Goal: Check status: Check status

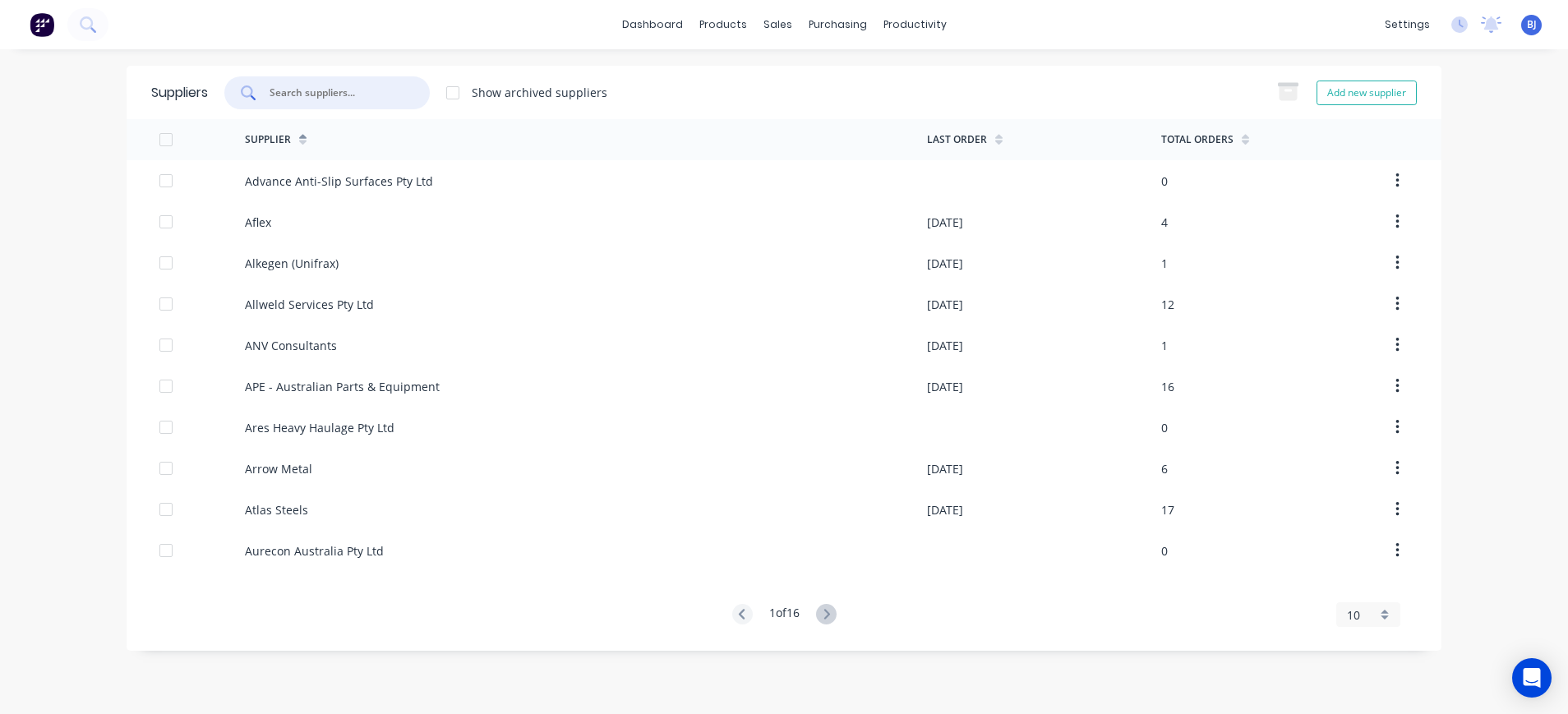
drag, startPoint x: 327, startPoint y: 93, endPoint x: 359, endPoint y: 98, distance: 32.4
click at [327, 94] on input "text" at bounding box center [336, 93] width 136 height 17
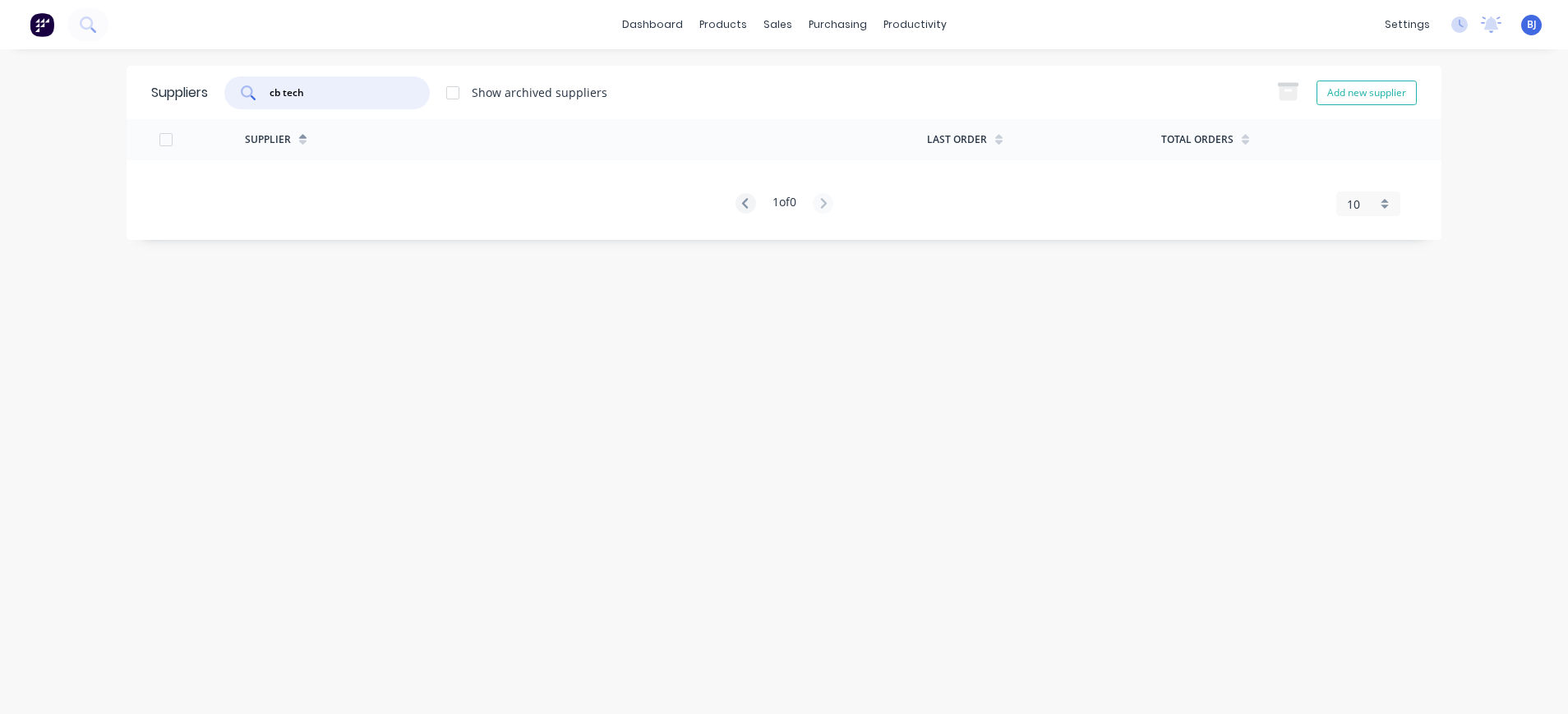
drag, startPoint x: 285, startPoint y: 87, endPoint x: 296, endPoint y: 94, distance: 13.0
click at [286, 89] on input "cb tech" at bounding box center [336, 93] width 136 height 17
type input "cbtech"
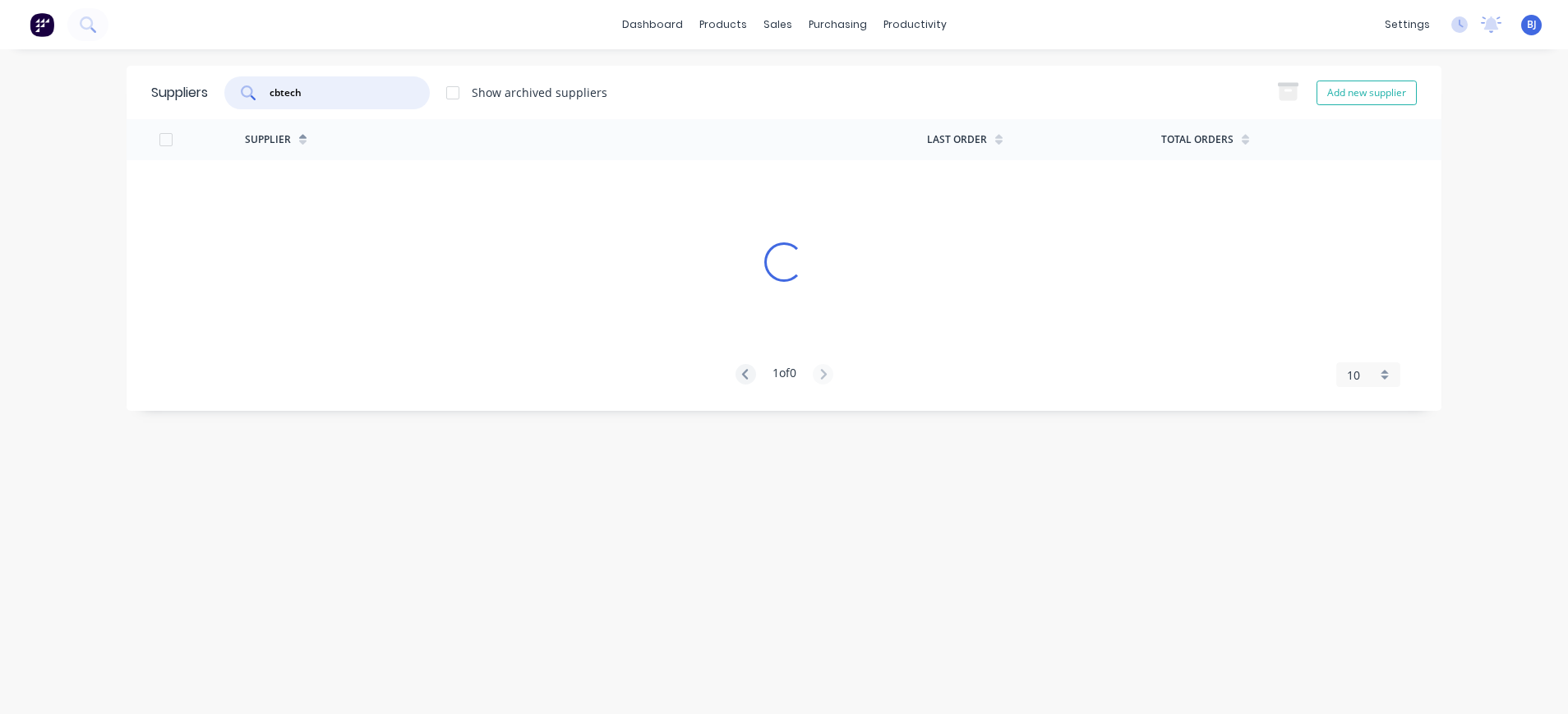
click at [351, 98] on input "cbtech" at bounding box center [336, 93] width 136 height 17
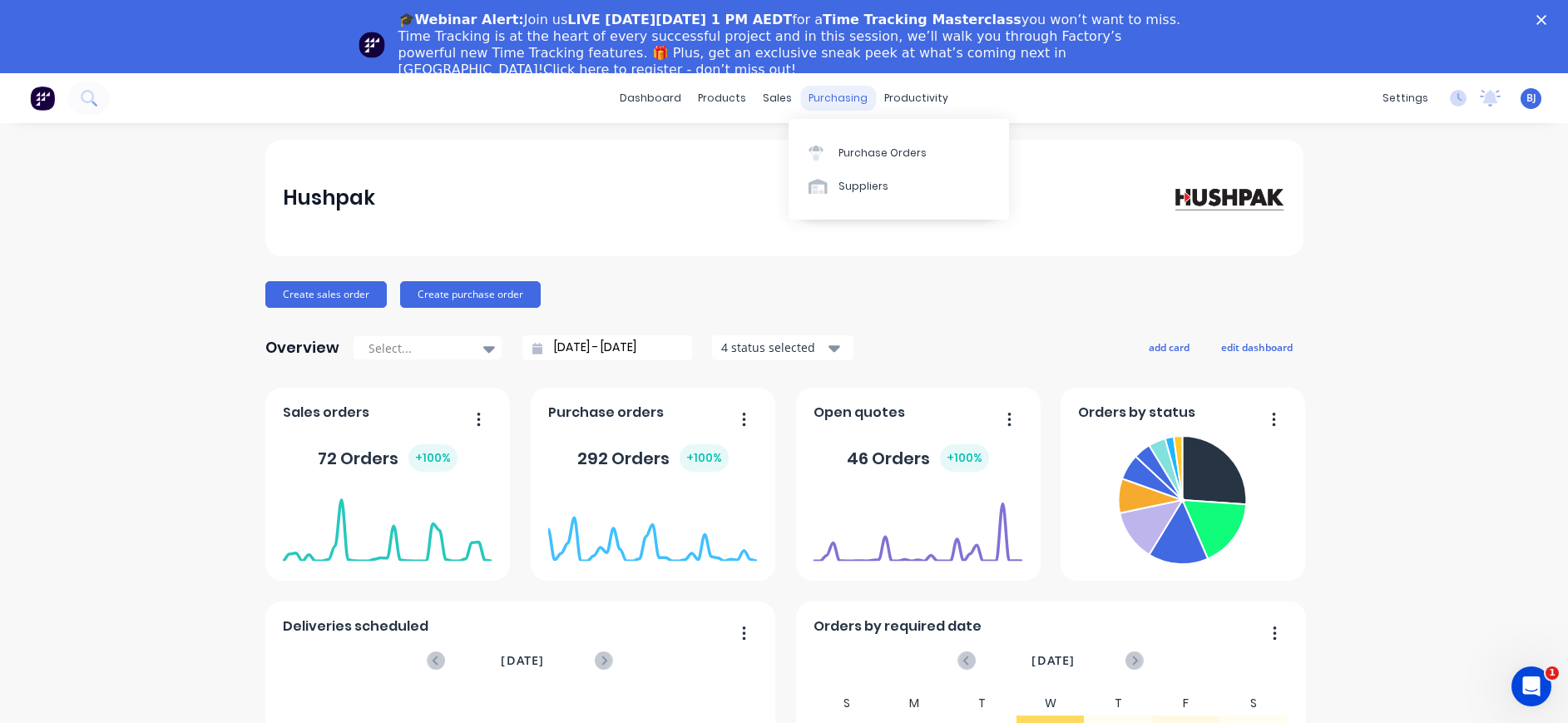
drag, startPoint x: 826, startPoint y: 94, endPoint x: 832, endPoint y: 106, distance: 13.4
click at [827, 96] on div "purchasing" at bounding box center [838, 98] width 76 height 25
click at [848, 150] on div "Purchase Orders" at bounding box center [882, 153] width 88 height 15
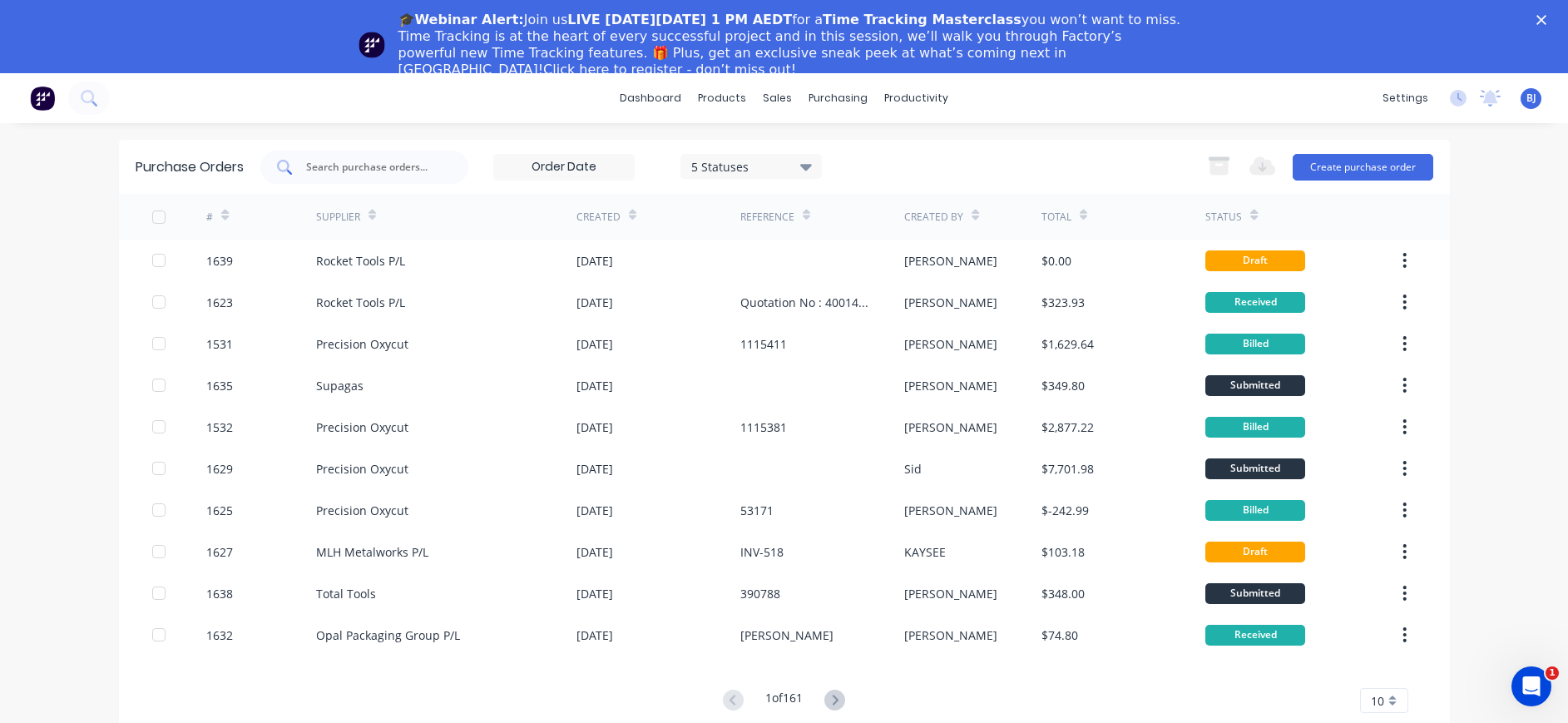
click at [352, 165] on input "text" at bounding box center [373, 167] width 138 height 17
type input "339977"
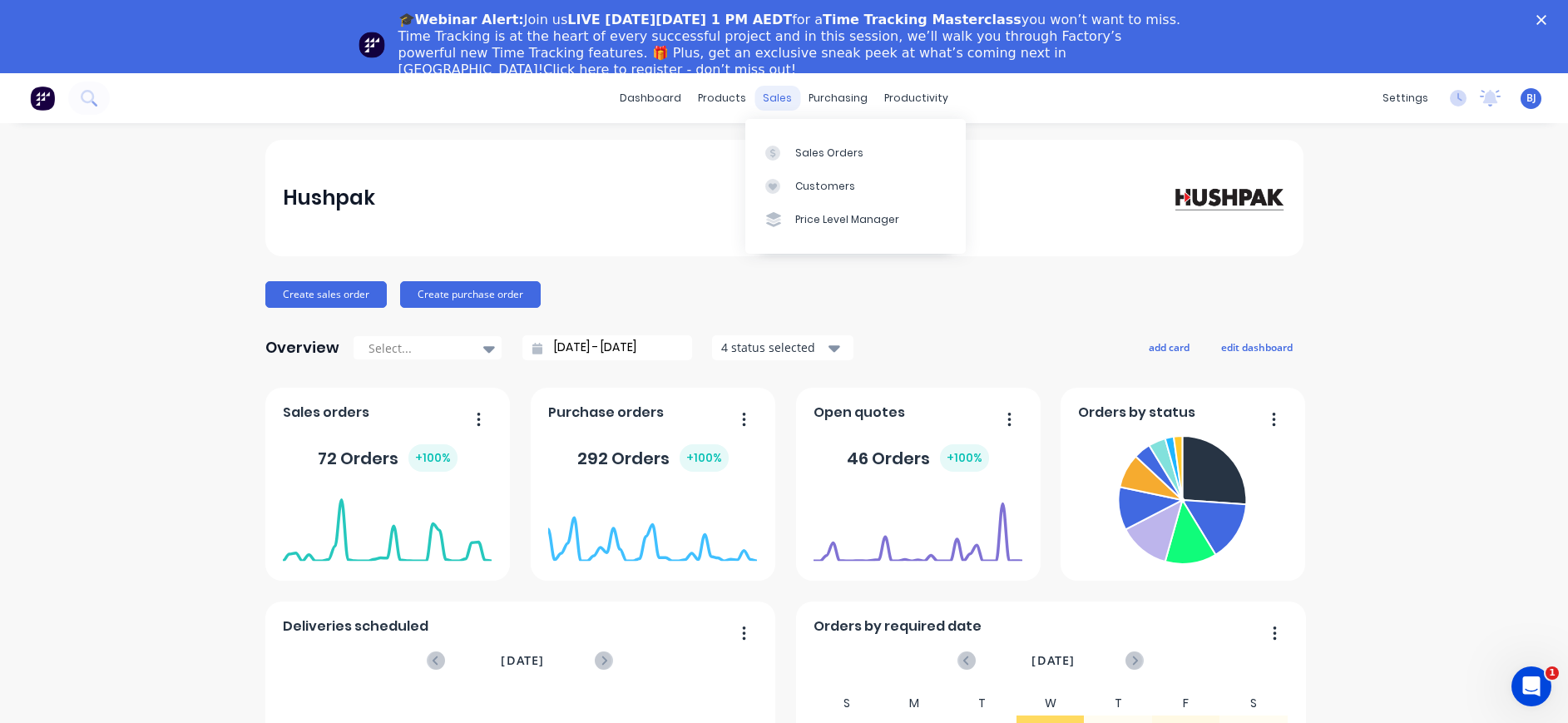
click at [772, 93] on div "sales" at bounding box center [777, 98] width 46 height 25
